Goal: Task Accomplishment & Management: Manage account settings

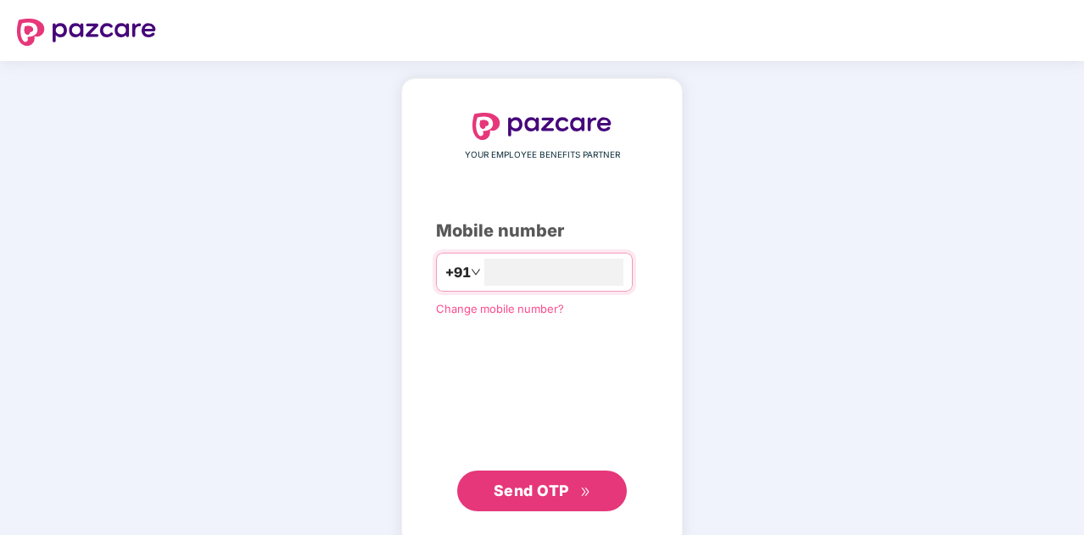
type input "**********"
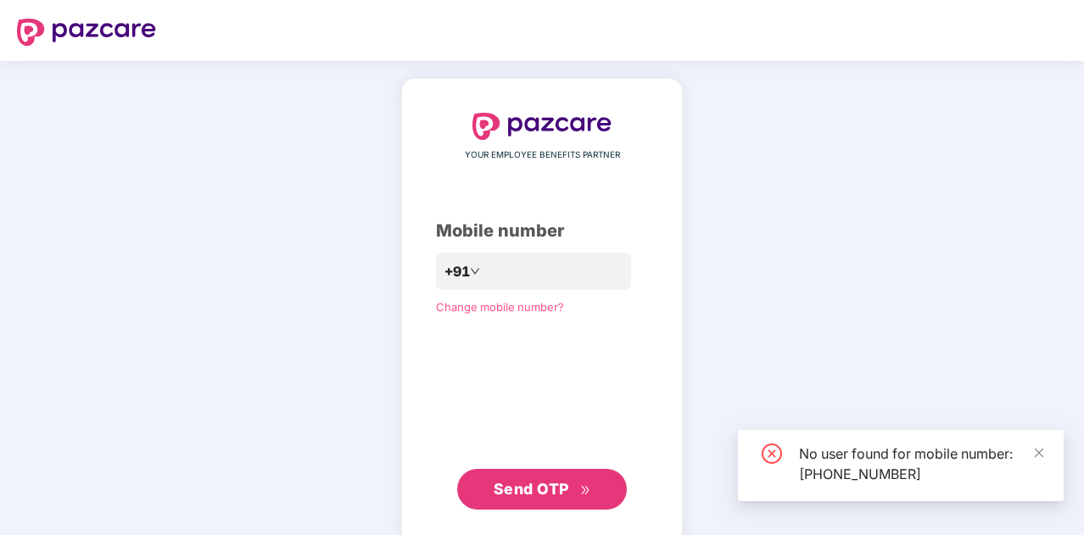
click at [544, 487] on span "Send OTP" at bounding box center [530, 489] width 75 height 18
click at [544, 487] on span "Sending OTP" at bounding box center [531, 489] width 100 height 18
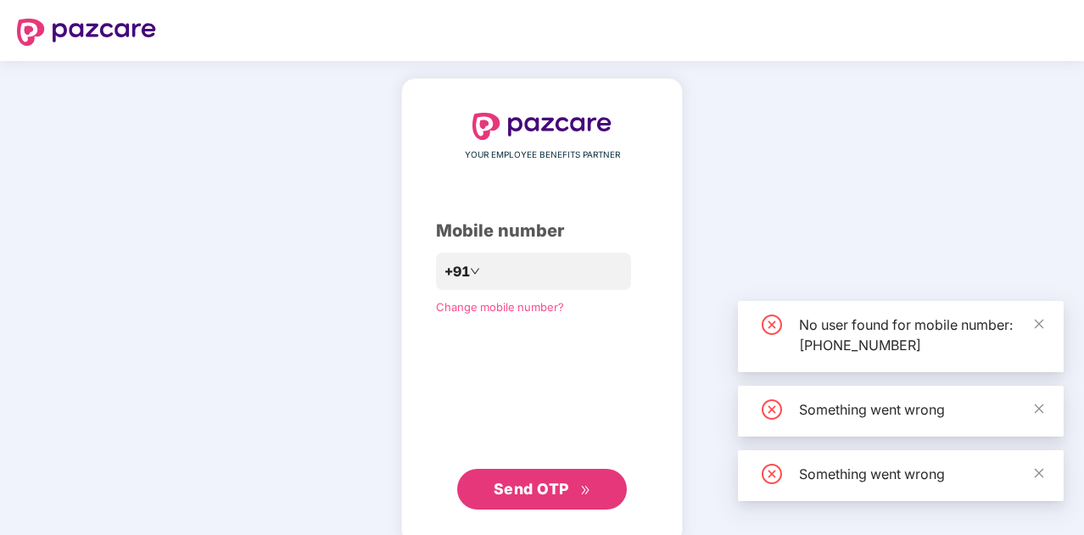
click at [544, 487] on span "Send OTP" at bounding box center [530, 489] width 75 height 18
click at [544, 487] on button "Sending OTP" at bounding box center [542, 489] width 170 height 41
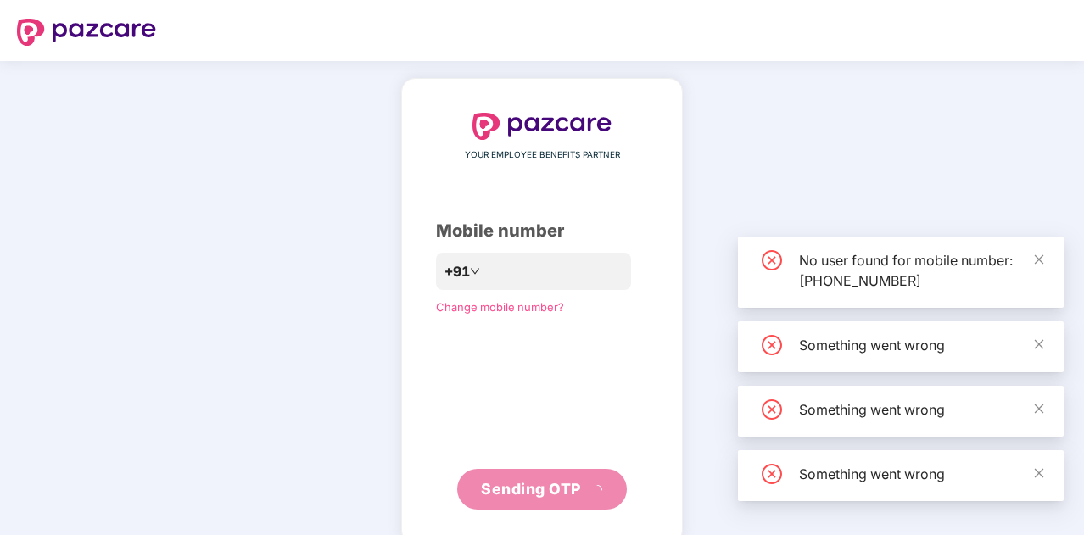
click at [544, 487] on button "Sending OTP" at bounding box center [542, 489] width 170 height 41
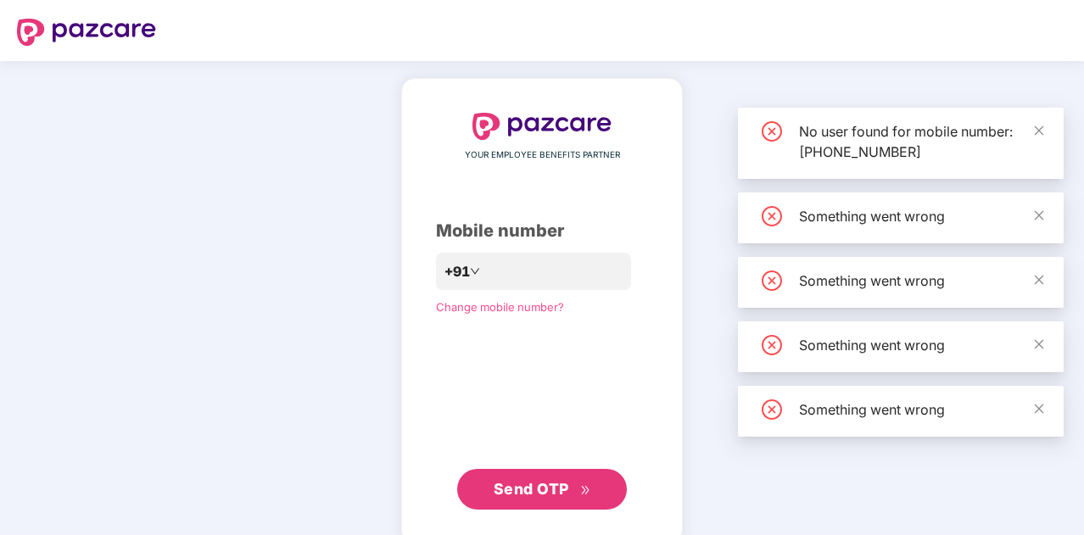
click at [544, 487] on button "Send OTP" at bounding box center [542, 489] width 170 height 41
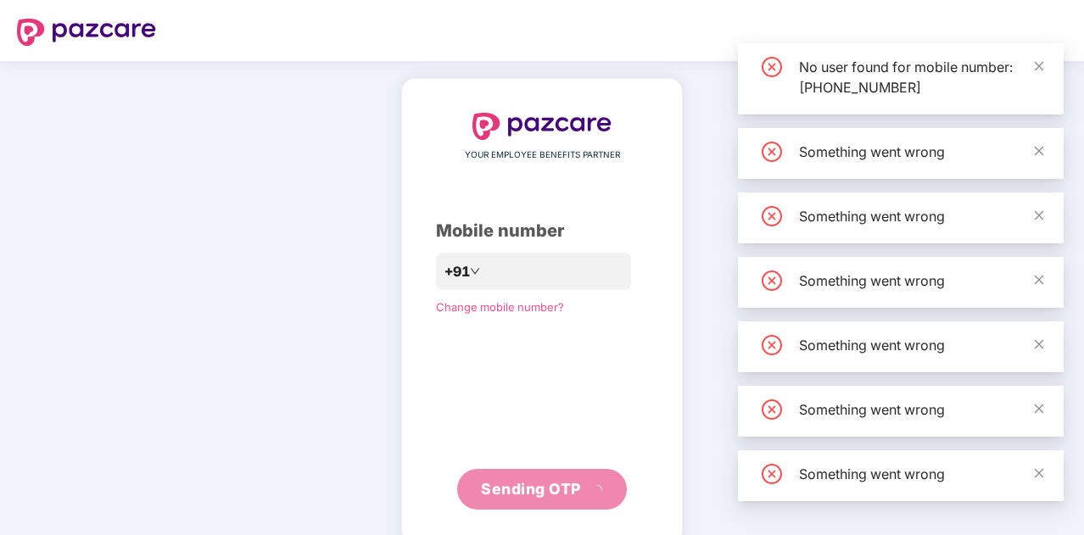
click at [544, 487] on button "Sending OTP" at bounding box center [542, 489] width 170 height 41
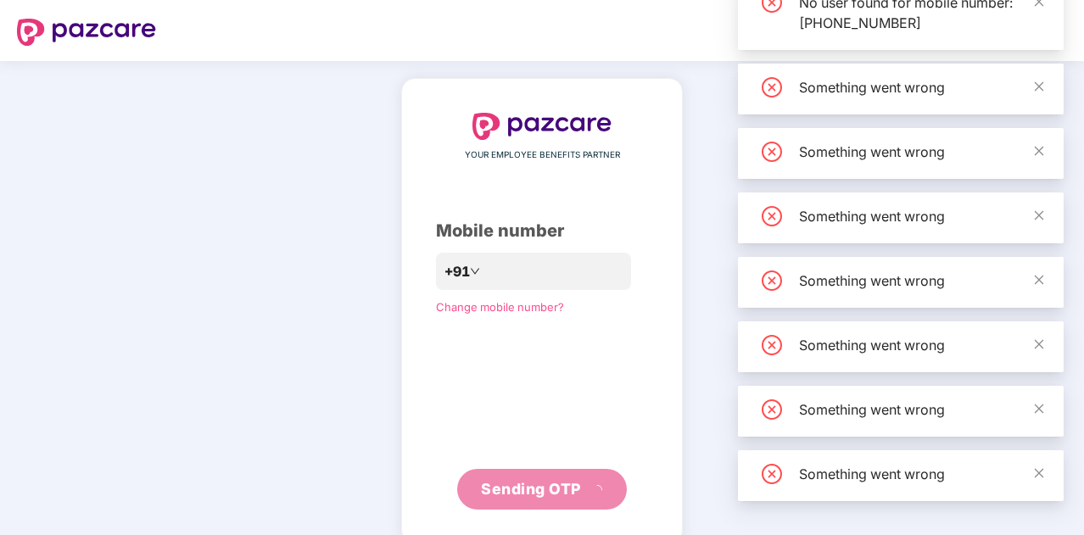
click at [544, 487] on button "Sending OTP" at bounding box center [542, 489] width 170 height 41
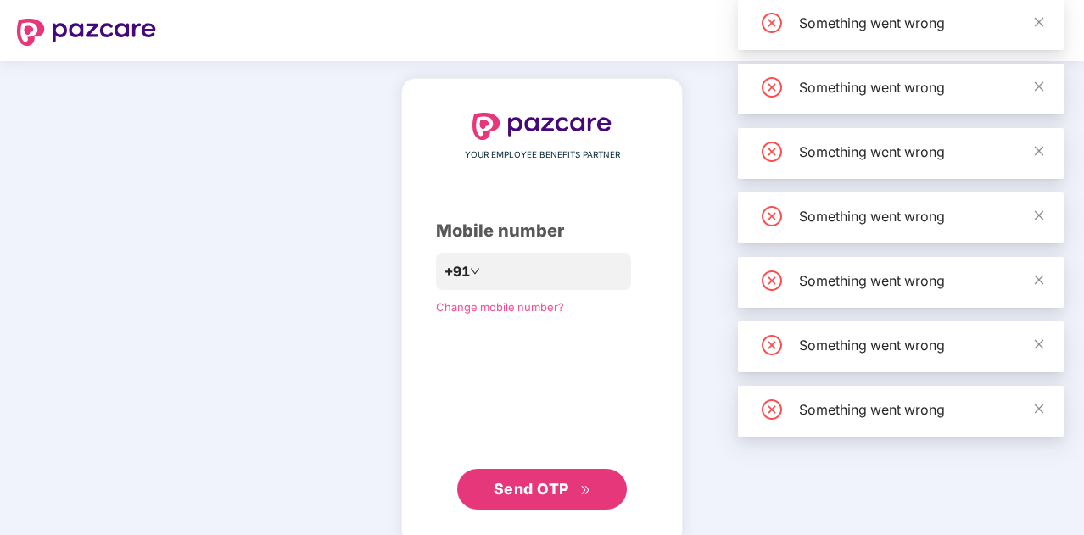
click at [544, 487] on button "Send OTP" at bounding box center [542, 489] width 170 height 41
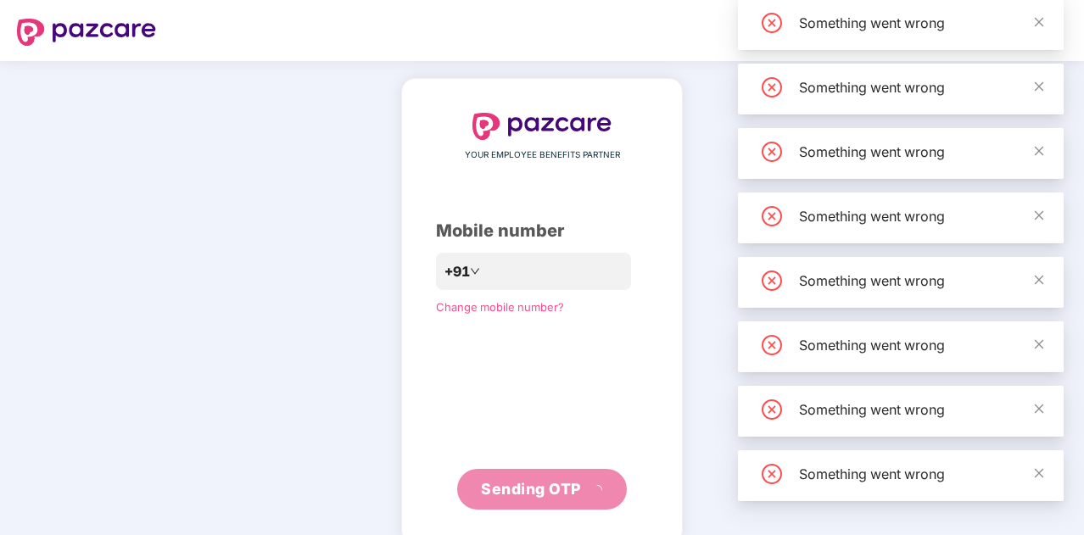
click at [544, 487] on button "Sending OTP" at bounding box center [542, 489] width 170 height 41
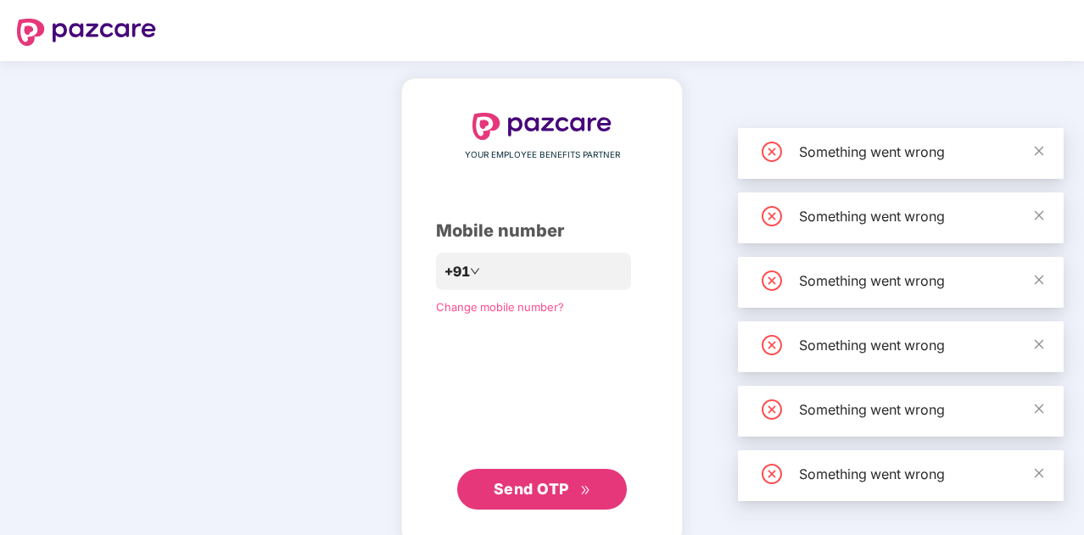
click at [454, 306] on span "Change mobile number?" at bounding box center [500, 307] width 128 height 14
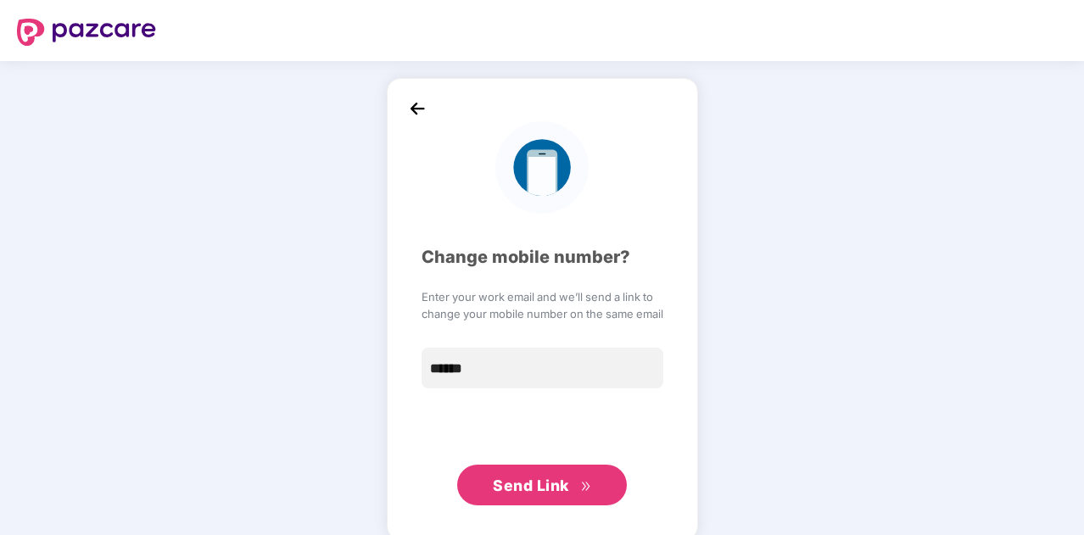
type input "**********"
click at [527, 477] on span "Send Link" at bounding box center [531, 486] width 76 height 18
click at [541, 484] on span "Send Link" at bounding box center [531, 486] width 76 height 18
click at [77, 23] on img at bounding box center [86, 32] width 139 height 27
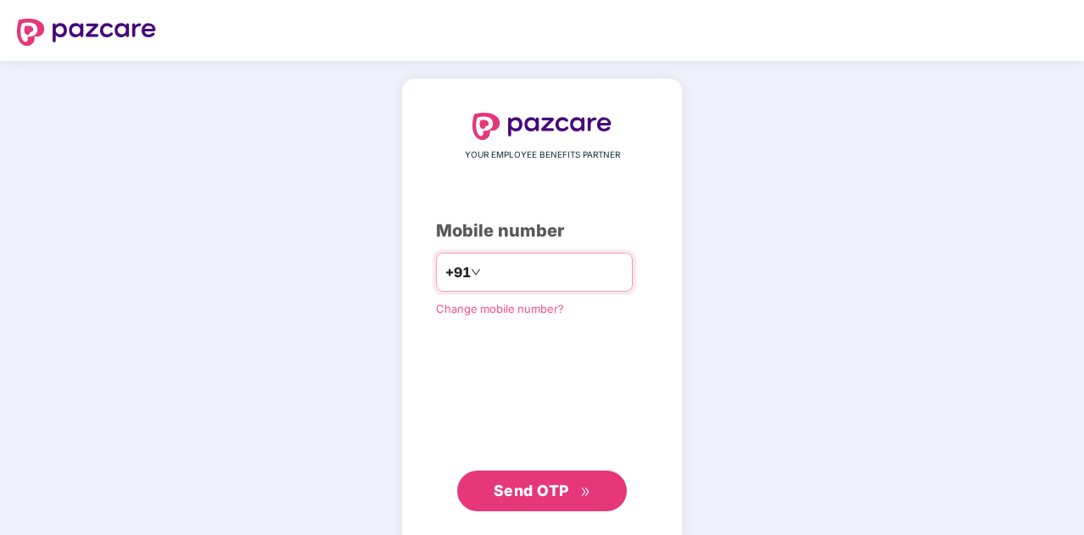
click at [471, 270] on icon "down" at bounding box center [476, 272] width 10 height 10
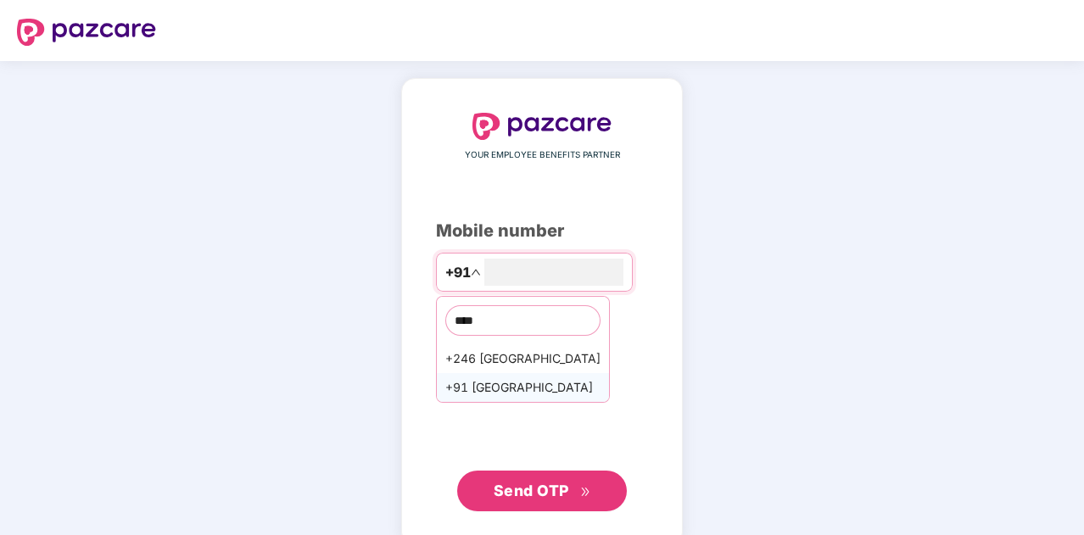
type input "****"
click at [478, 386] on div "+91 India" at bounding box center [523, 387] width 172 height 29
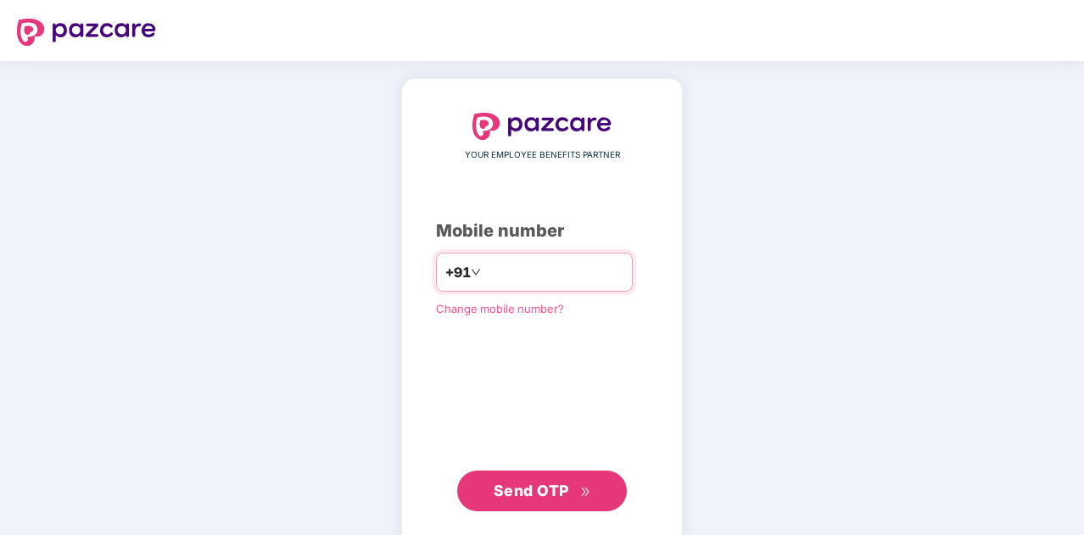
type input "**********"
click at [518, 489] on span "Send OTP" at bounding box center [530, 491] width 75 height 18
